Goal: Check status: Check status

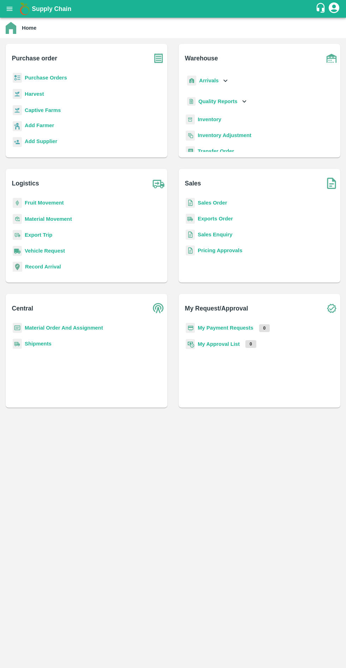
click at [49, 110] on b "Captive Farms" at bounding box center [43, 110] width 36 height 6
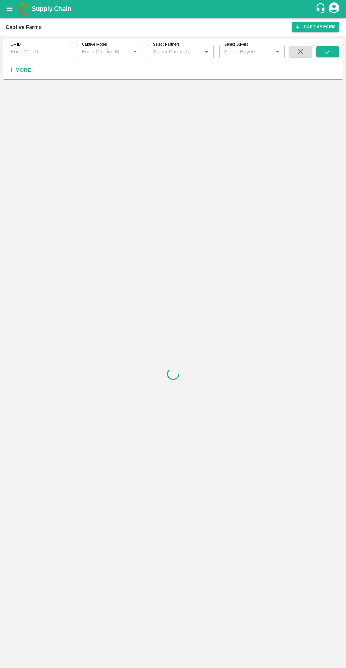
click at [113, 54] on input "Captive Model" at bounding box center [104, 51] width 50 height 9
click at [104, 89] on div "Land Leasing" at bounding box center [97, 86] width 31 height 8
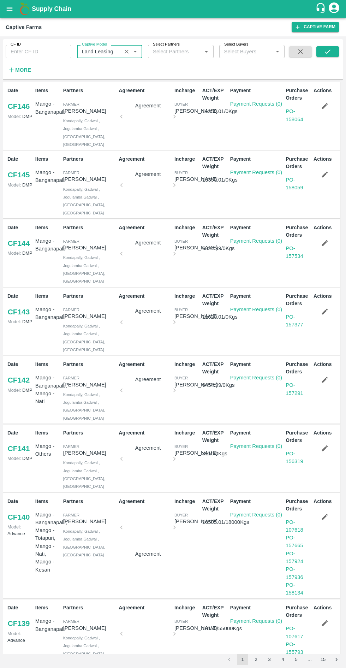
type input "Land Leasing"
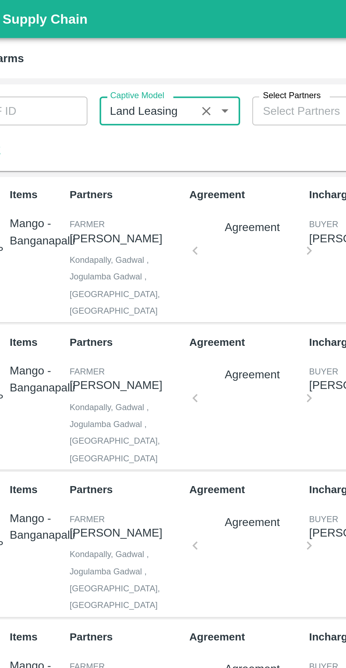
scroll to position [0, 0]
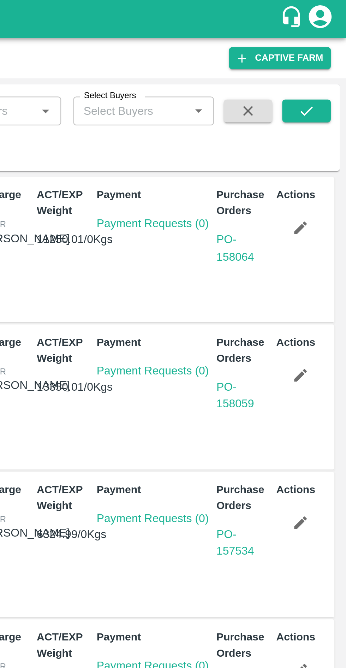
click at [321, 55] on button "submit" at bounding box center [328, 51] width 23 height 11
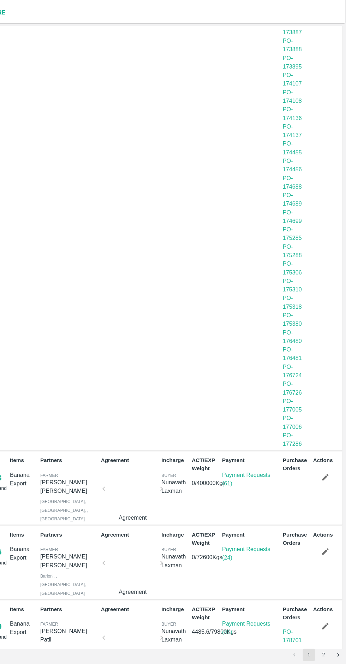
click at [294, 636] on link "PO - 178701" at bounding box center [295, 642] width 18 height 13
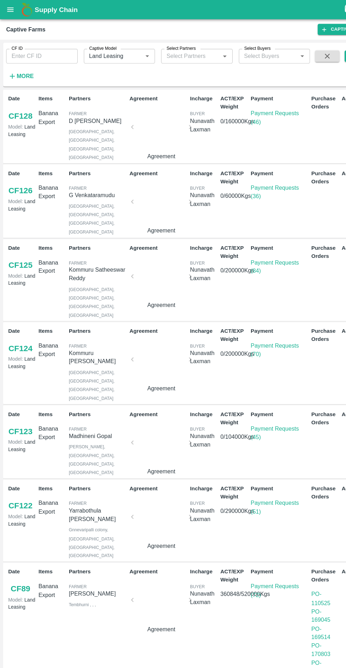
click at [11, 10] on icon "open drawer" at bounding box center [10, 9] width 8 height 8
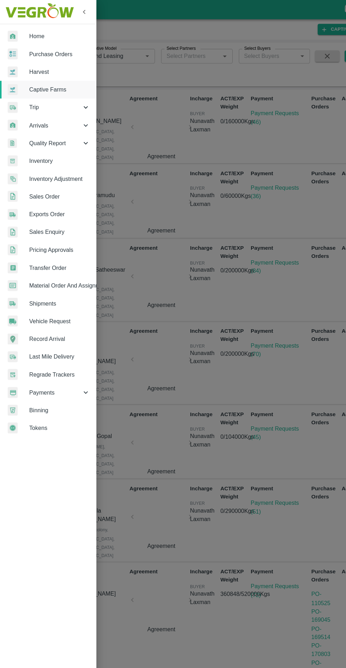
click at [48, 50] on span "Purchase Orders" at bounding box center [55, 50] width 56 height 8
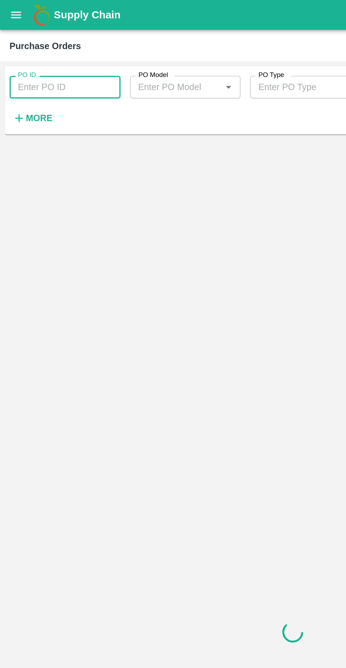
paste input "178701"
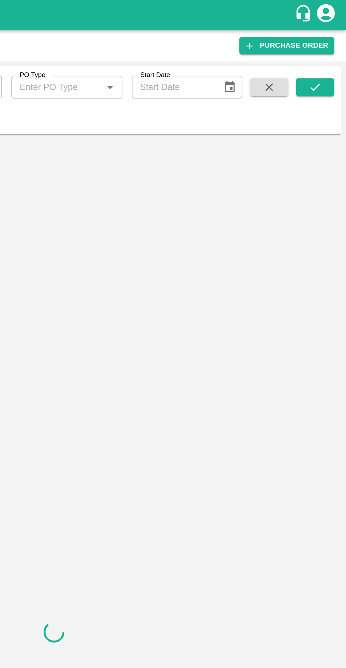
type input "178701"
click at [328, 52] on icon "submit" at bounding box center [328, 52] width 8 height 8
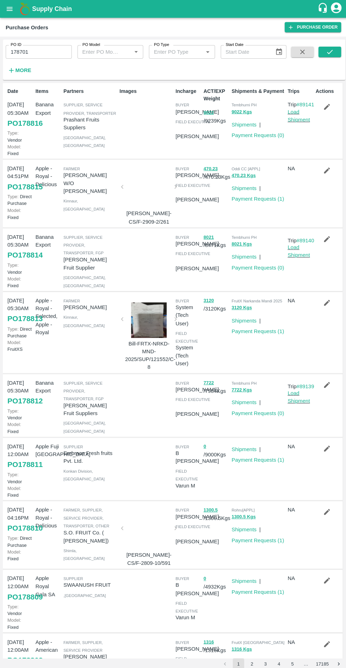
click at [8, 14] on button "open drawer" at bounding box center [9, 9] width 16 height 16
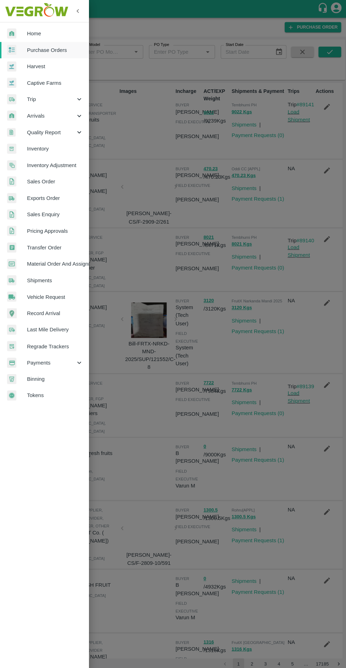
click at [42, 82] on span "Captive Farms" at bounding box center [55, 82] width 56 height 8
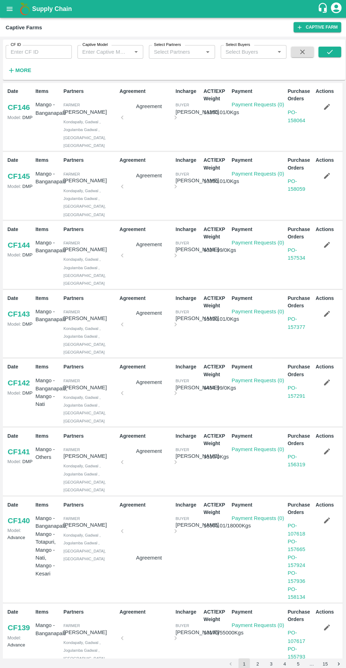
click at [119, 52] on input "Captive Model" at bounding box center [104, 51] width 50 height 9
click at [113, 89] on div "Land Leasing" at bounding box center [110, 87] width 66 height 12
type input "Land Leasing"
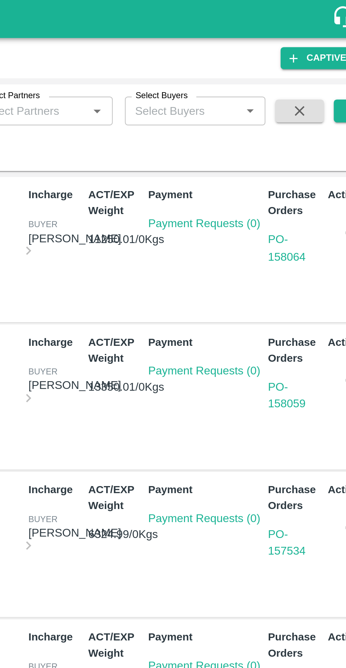
scroll to position [0, 0]
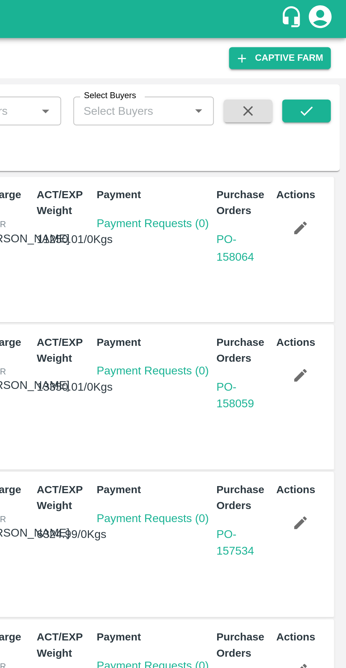
click at [327, 53] on icon "submit" at bounding box center [328, 51] width 6 height 4
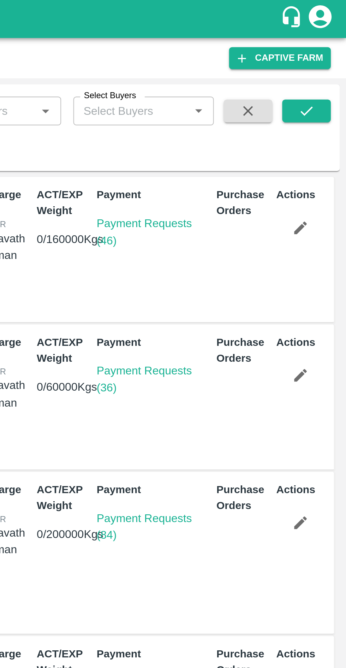
click at [334, 47] on button "submit" at bounding box center [328, 51] width 23 height 11
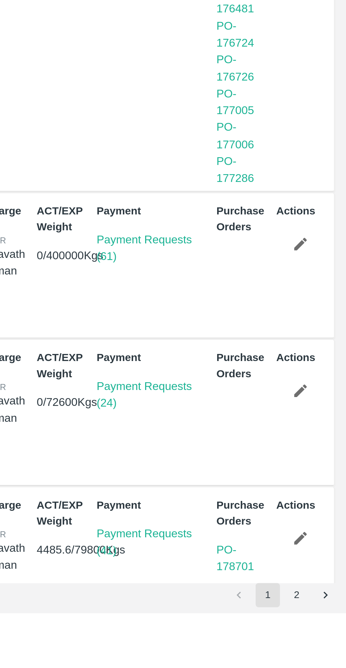
click at [323, 660] on button "2" at bounding box center [323, 659] width 11 height 11
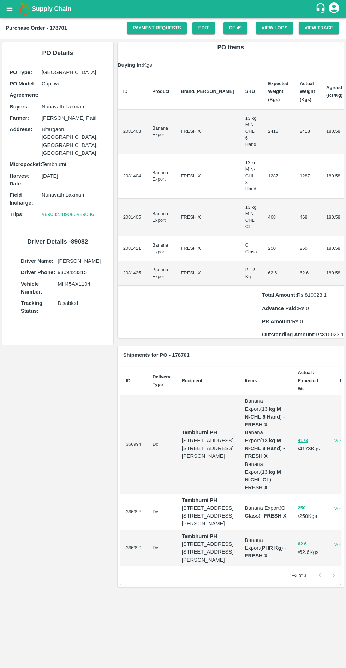
click at [7, 592] on div "PO Details PO Type : Farm Gate PO Model : Capitive Agreement: Buyers : Nunavath…" at bounding box center [58, 315] width 116 height 553
copy b "178701"
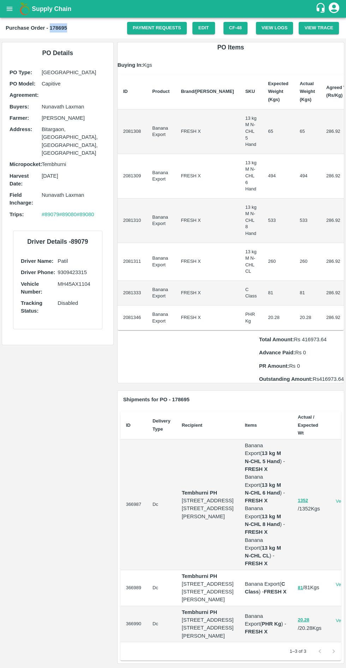
copy b "178695"
click at [9, 9] on icon "open drawer" at bounding box center [10, 9] width 6 height 4
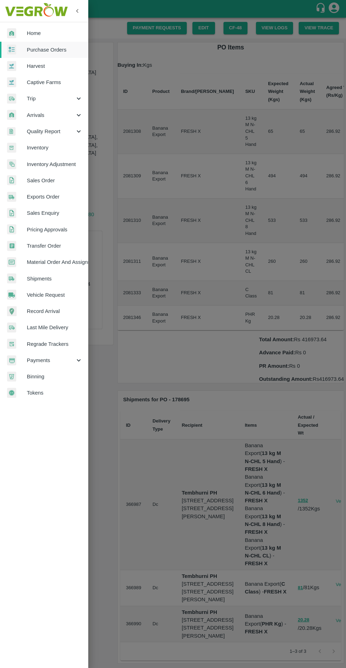
click at [68, 47] on span "Purchase Orders" at bounding box center [55, 50] width 56 height 8
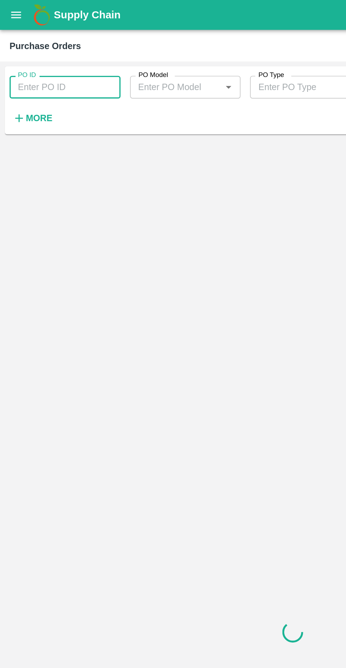
click at [33, 10] on b "Supply Chain" at bounding box center [52, 8] width 40 height 7
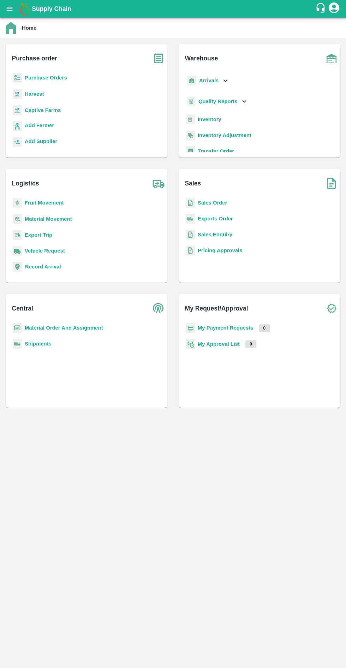
click at [49, 80] on b "Purchase Orders" at bounding box center [46, 78] width 42 height 6
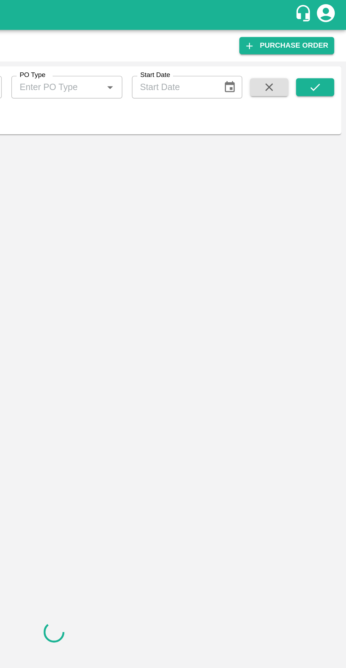
click at [328, 50] on icon "submit" at bounding box center [328, 52] width 8 height 8
click at [332, 52] on button "submit" at bounding box center [328, 51] width 23 height 11
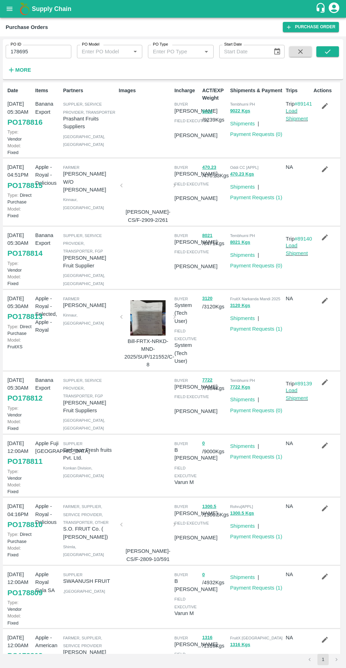
click at [329, 52] on icon "submit" at bounding box center [328, 52] width 8 height 8
click at [329, 48] on icon "submit" at bounding box center [328, 52] width 8 height 8
click at [328, 52] on icon "submit" at bounding box center [328, 52] width 8 height 8
click at [54, 52] on input "178695" at bounding box center [39, 51] width 66 height 13
type input "178695"
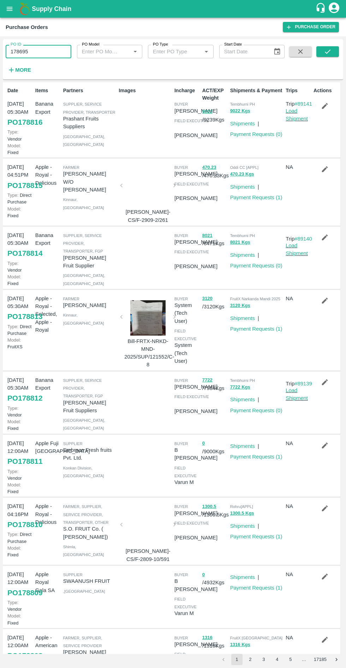
click at [328, 52] on icon "submit" at bounding box center [328, 52] width 8 height 8
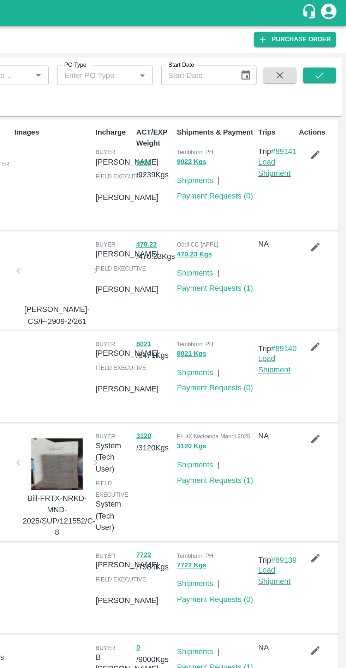
click at [324, 49] on icon "submit" at bounding box center [328, 52] width 8 height 8
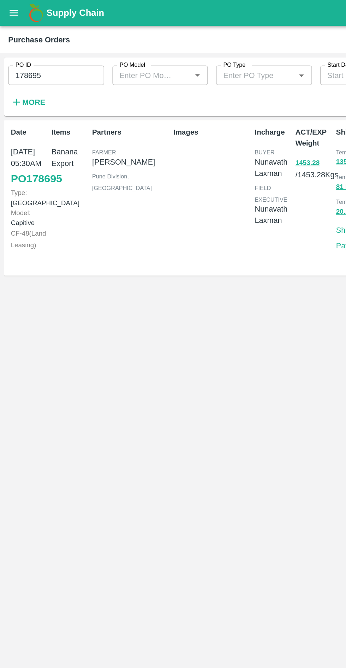
click at [18, 129] on link "PO 178695" at bounding box center [24, 122] width 35 height 13
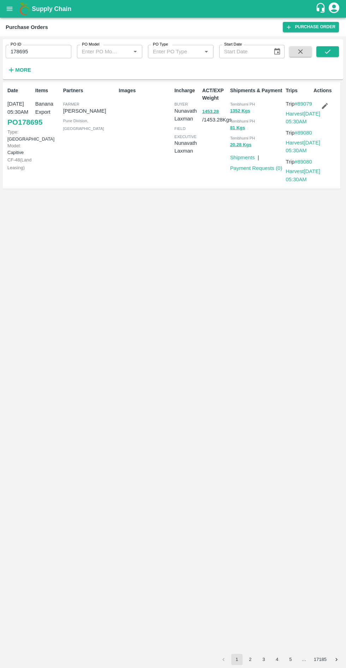
click at [8, 7] on icon "open drawer" at bounding box center [10, 9] width 8 height 8
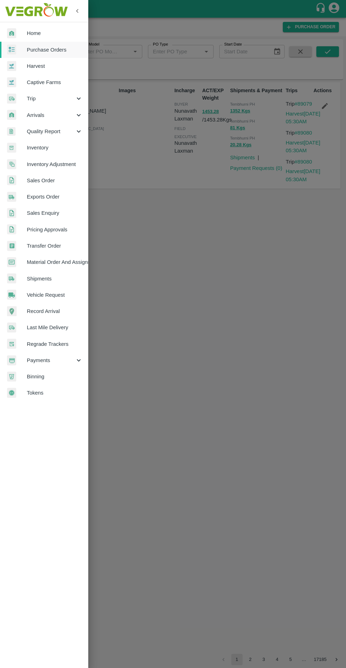
click at [59, 79] on span "Captive Farms" at bounding box center [55, 82] width 56 height 8
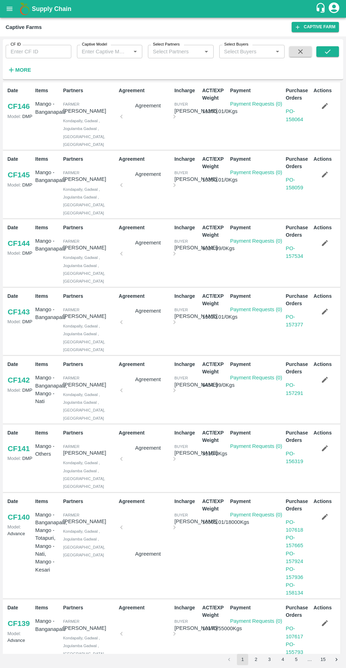
click at [114, 52] on input "Captive Model" at bounding box center [104, 51] width 50 height 9
click at [113, 87] on div "Land Leasing" at bounding box center [97, 86] width 31 height 8
type input "Land Leasing"
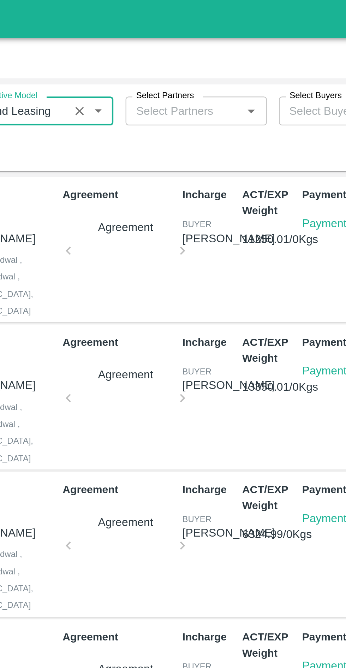
scroll to position [0, 0]
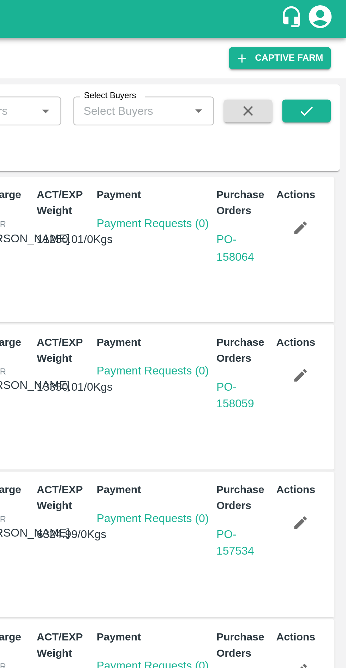
click at [327, 47] on button "submit" at bounding box center [328, 51] width 23 height 11
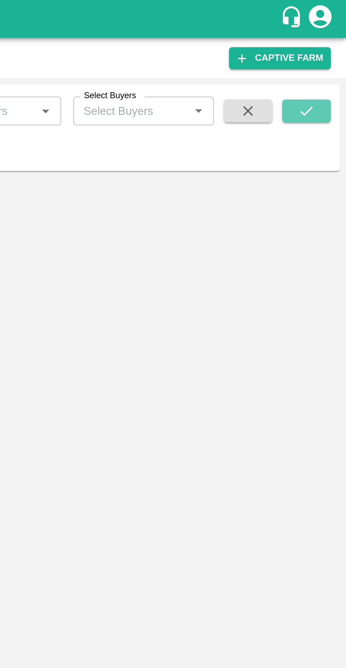
click at [333, 47] on button "submit" at bounding box center [328, 51] width 23 height 11
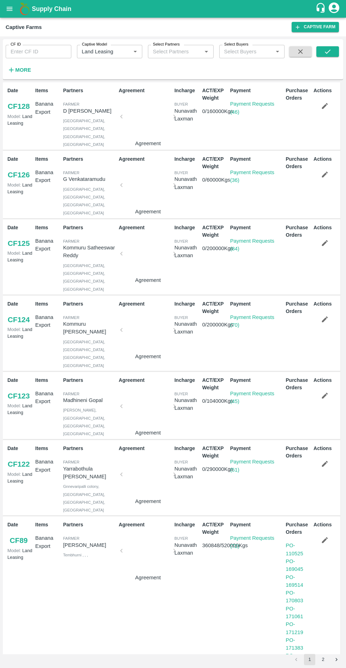
scroll to position [718, 0]
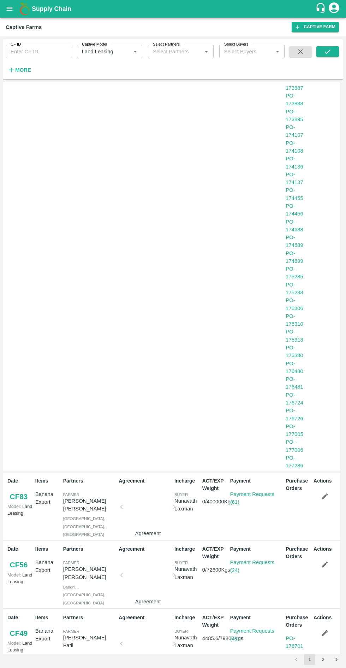
click at [11, 11] on icon "open drawer" at bounding box center [10, 9] width 8 height 8
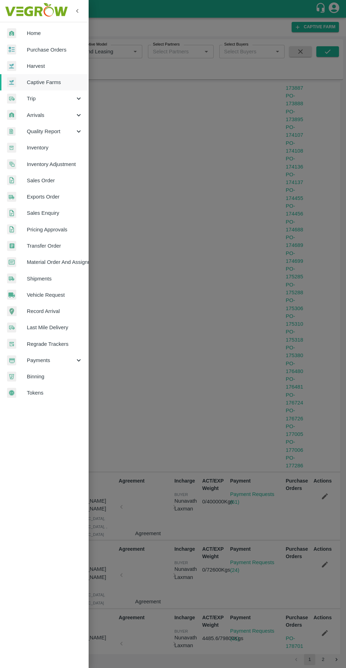
click at [58, 46] on span "Purchase Orders" at bounding box center [55, 50] width 56 height 8
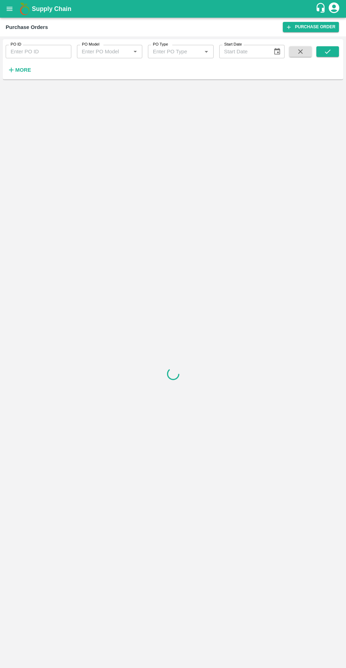
click at [46, 52] on input "PO ID" at bounding box center [39, 51] width 66 height 13
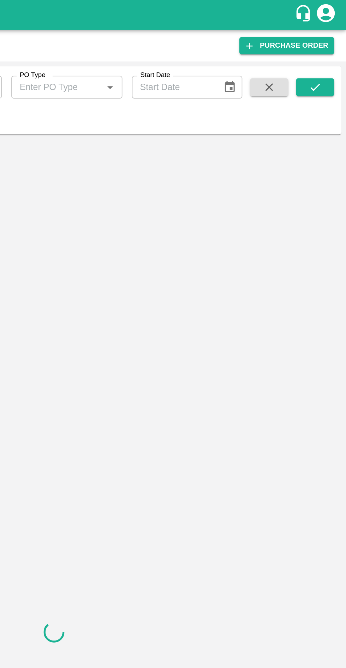
type input "178701"
click at [323, 51] on button "submit" at bounding box center [328, 51] width 23 height 11
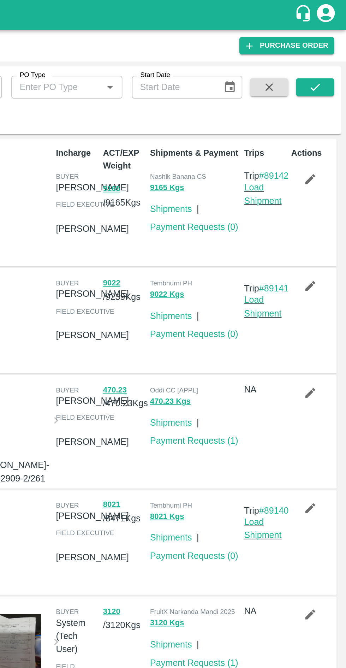
click at [334, 50] on button "submit" at bounding box center [328, 51] width 23 height 11
